Goal: Transaction & Acquisition: Purchase product/service

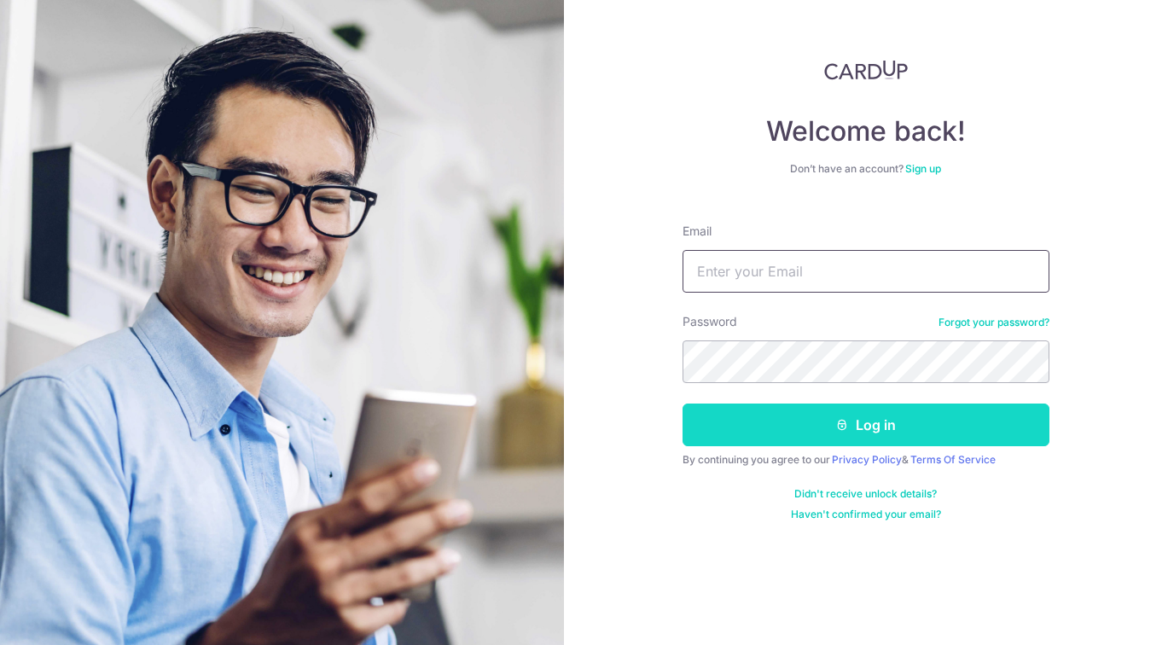
type input "wendy.vidette.lian@gmail.com"
click at [778, 432] on button "Log in" at bounding box center [866, 425] width 367 height 43
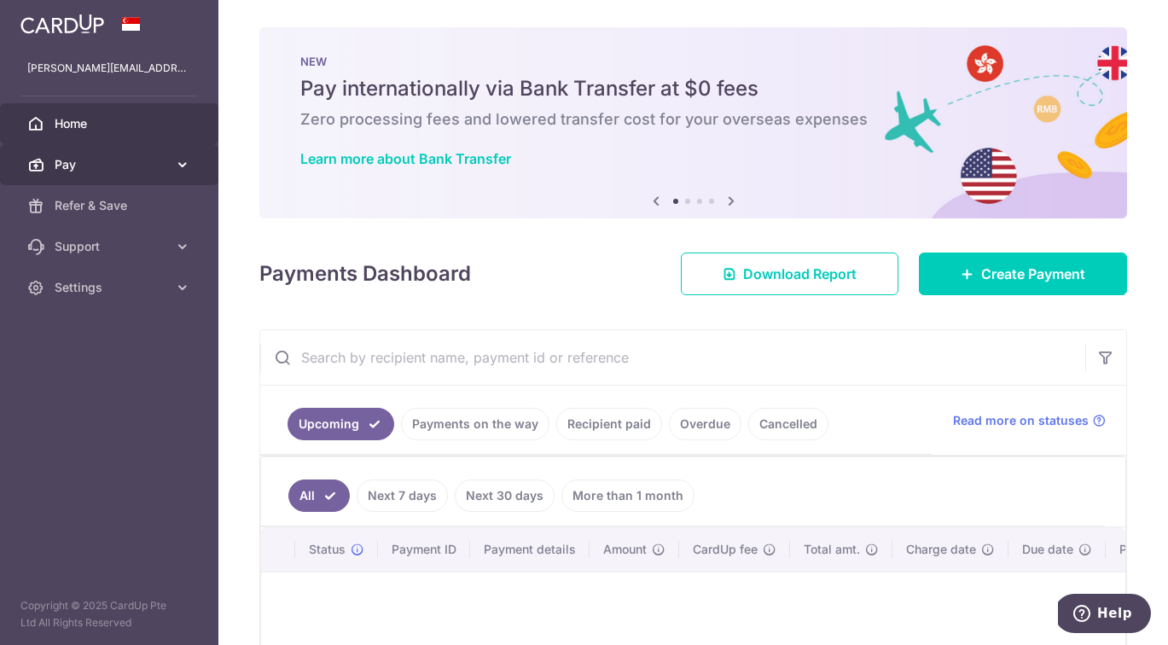
click at [61, 172] on span "Pay" at bounding box center [111, 164] width 113 height 17
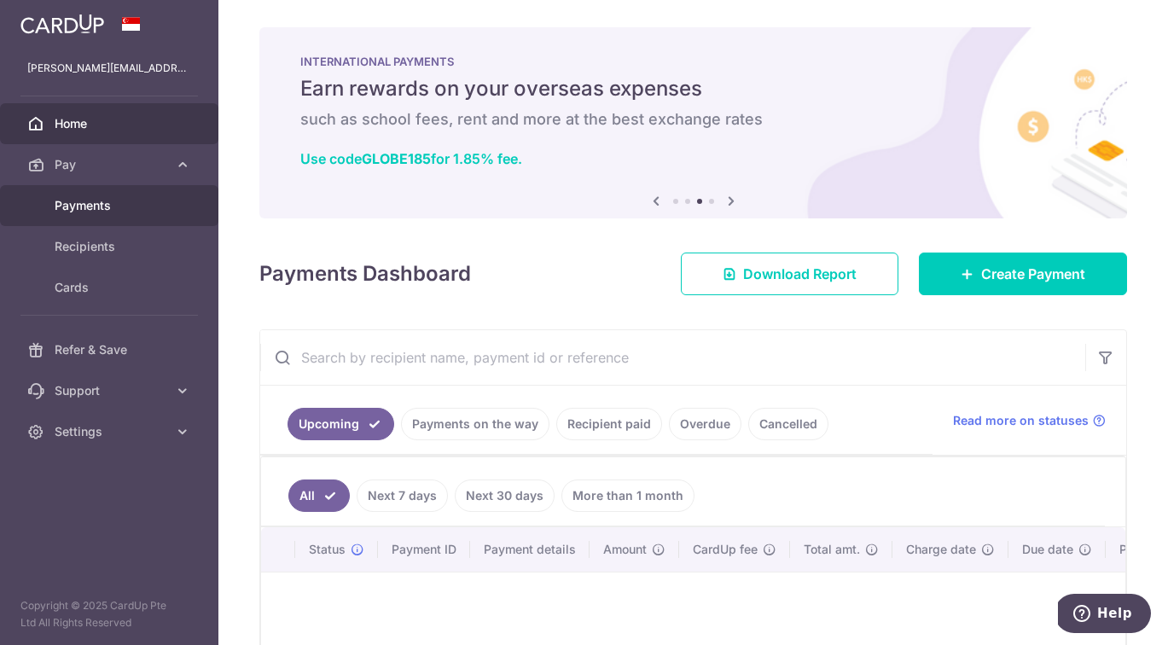
click at [84, 207] on span "Payments" at bounding box center [111, 205] width 113 height 17
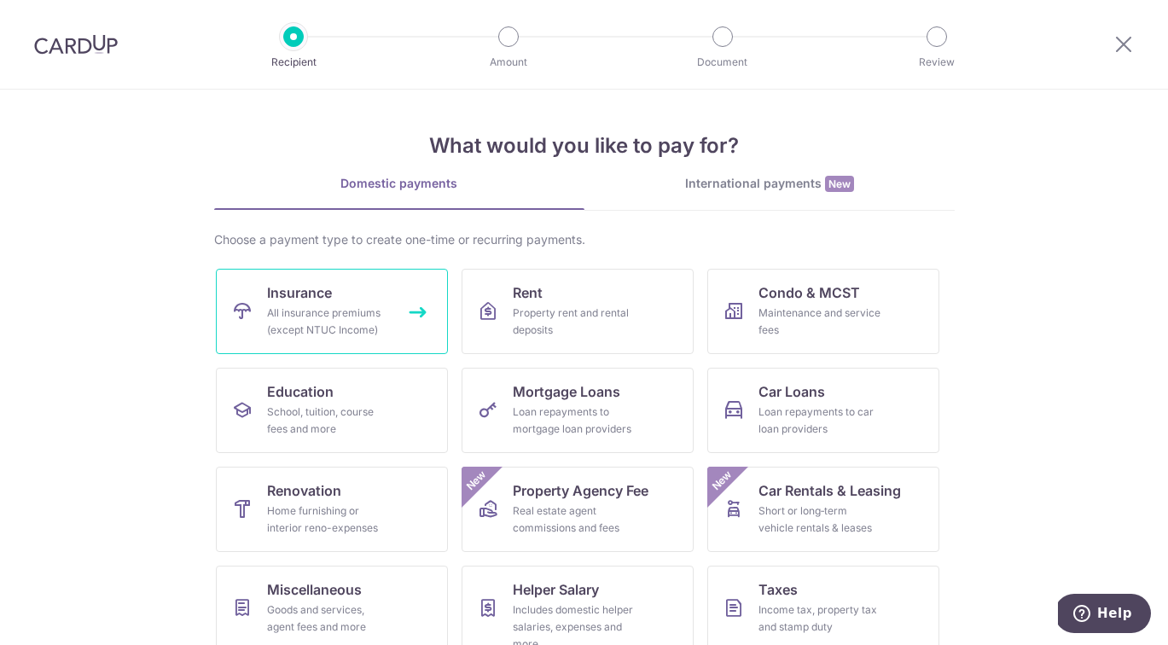
click at [306, 303] on link "Insurance All insurance premiums (except NTUC Income)" at bounding box center [332, 311] width 232 height 85
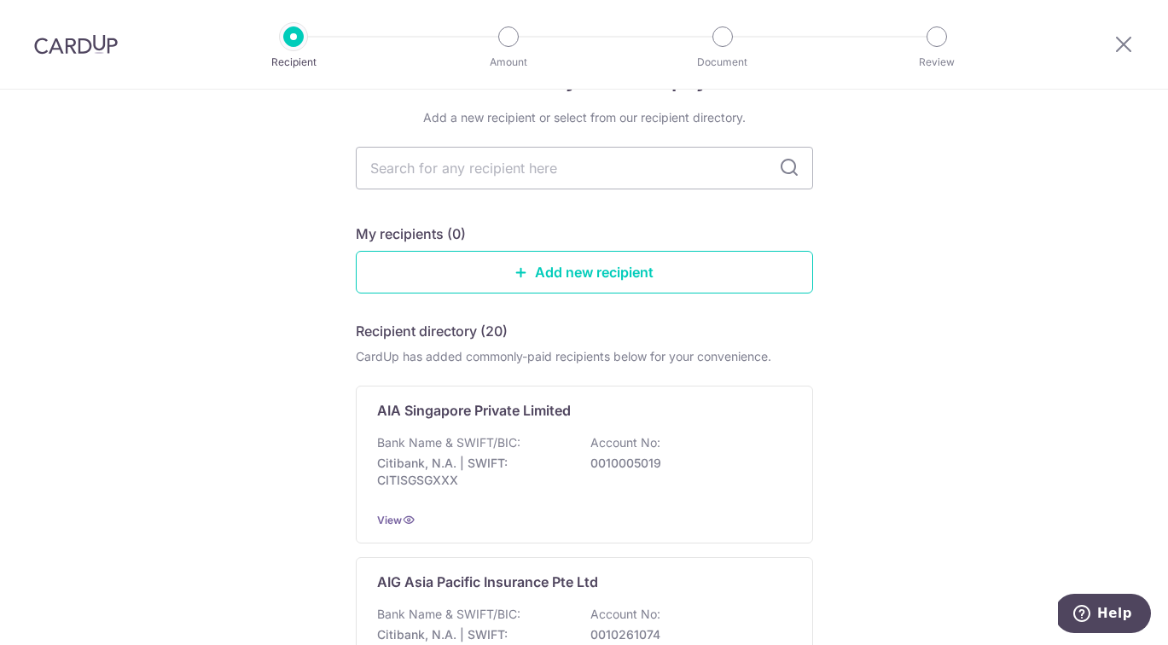
scroll to position [71, 0]
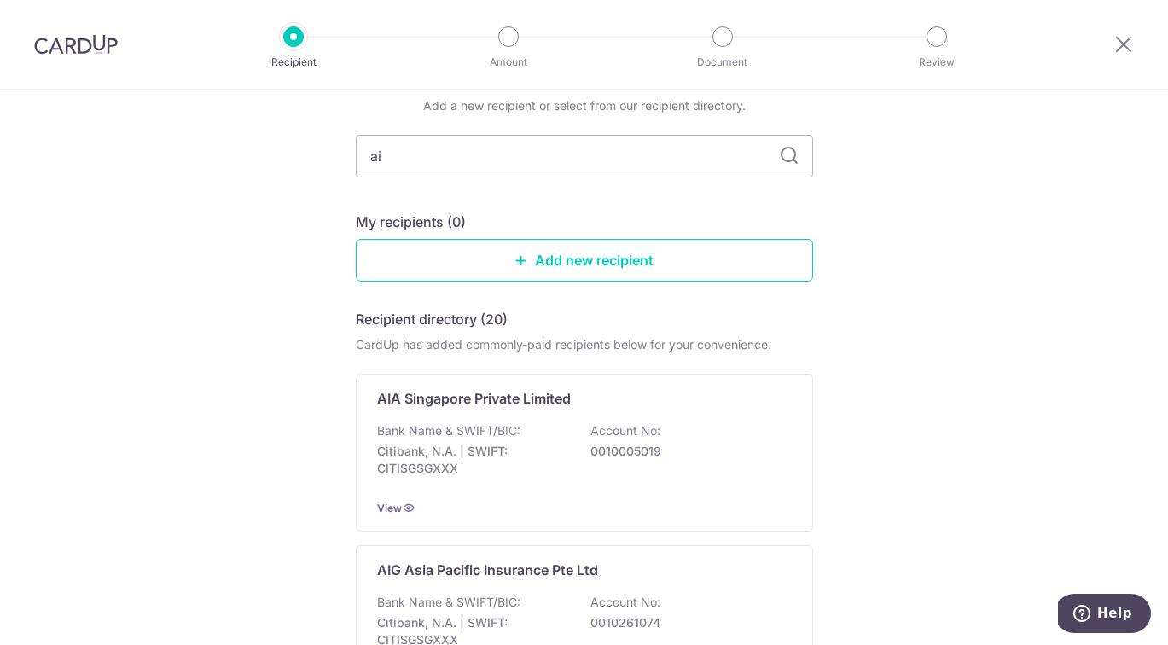
type input "aig"
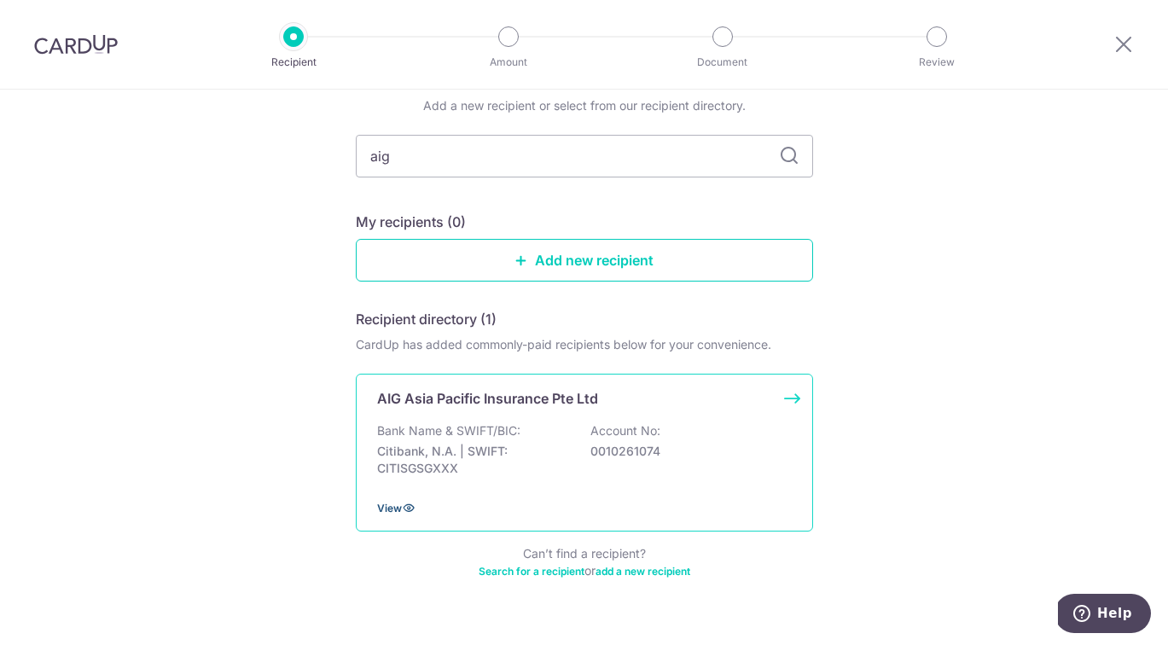
click at [397, 514] on span "View" at bounding box center [389, 508] width 25 height 13
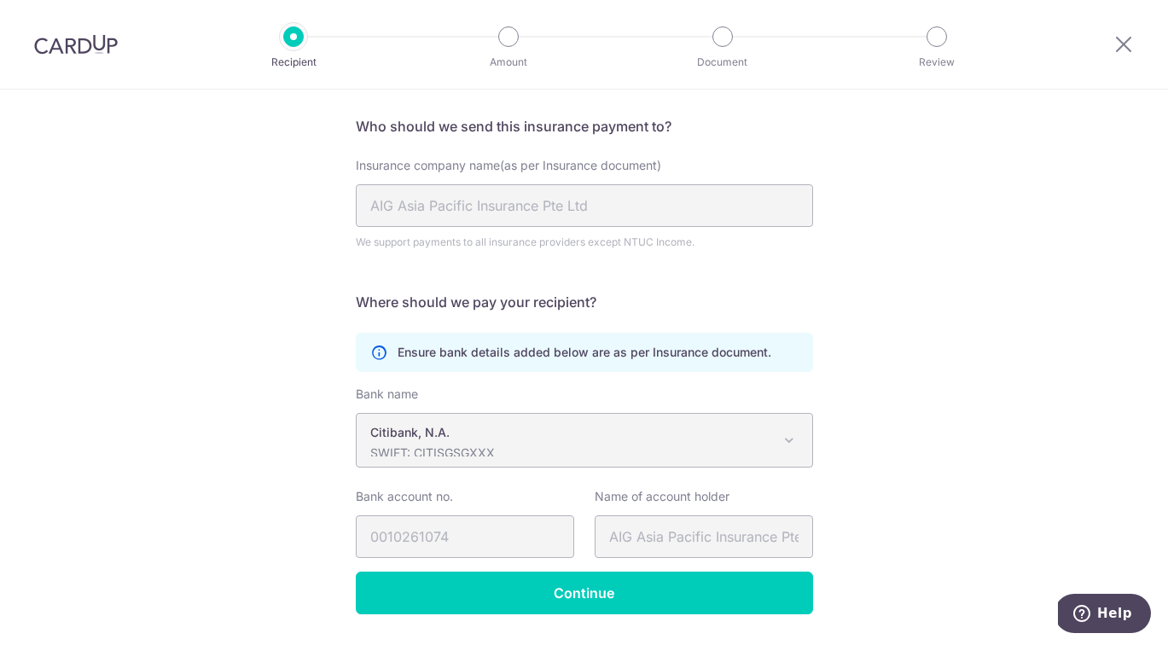
scroll to position [110, 0]
